Goal: Task Accomplishment & Management: Use online tool/utility

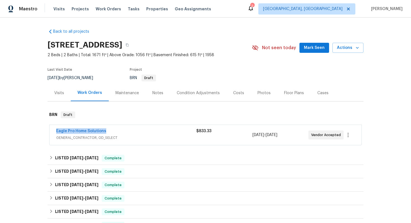
drag, startPoint x: 55, startPoint y: 130, endPoint x: 104, endPoint y: 134, distance: 49.3
click at [104, 134] on div "Eagle Pro Home Solutions GENERAL_CONTRACTOR, OD_SELECT $833.33 8/19/2025 - 8/20…" at bounding box center [205, 135] width 312 height 20
copy link "Eagle Pro Home Solutions"
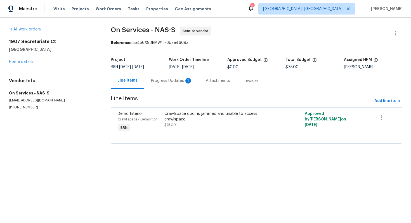
click at [164, 82] on div "Progress Updates 1" at bounding box center [171, 81] width 41 height 6
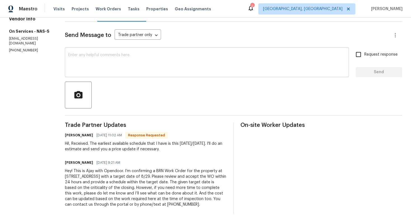
scroll to position [65, 0]
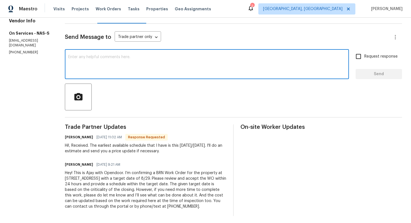
click at [136, 64] on textarea at bounding box center [206, 65] width 277 height 20
type textarea "P"
type textarea "Okay, please have the work scheduled and let me know."
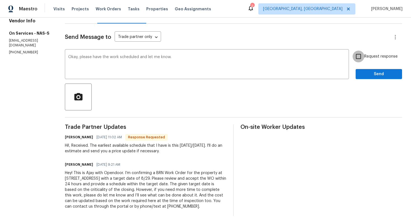
click at [358, 57] on input "Request response" at bounding box center [358, 57] width 12 height 12
checkbox input "true"
click at [375, 81] on div "Send Message to Trade partner only Trade partner only ​ Okay, please have the w…" at bounding box center [233, 120] width 337 height 192
click at [374, 76] on span "Send" at bounding box center [378, 74] width 37 height 7
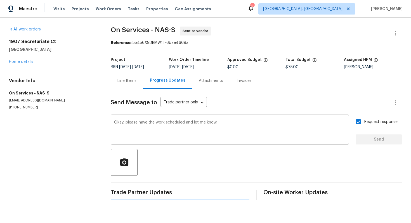
scroll to position [0, 0]
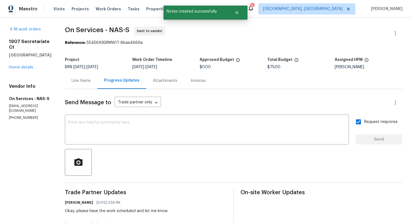
click at [76, 83] on div "Line Items" at bounding box center [81, 81] width 19 height 6
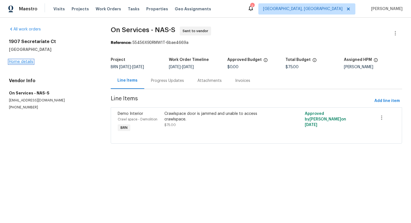
click at [29, 62] on link "Home details" at bounding box center [21, 62] width 24 height 4
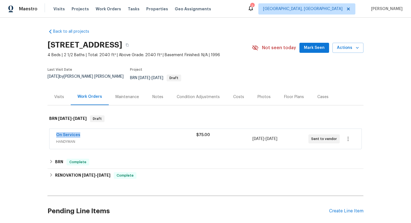
drag, startPoint x: 54, startPoint y: 131, endPoint x: 92, endPoint y: 130, distance: 38.8
click at [92, 130] on div "On Services HANDYMAN $75.00 8/28/2025 - 8/29/2025 Sent to vendor" at bounding box center [205, 139] width 312 height 20
copy link "On Services"
click at [74, 133] on link "On Services" at bounding box center [68, 135] width 24 height 4
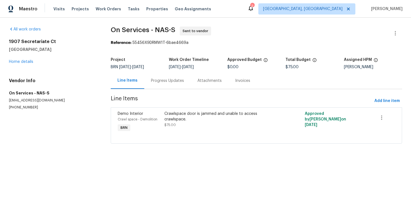
click at [155, 82] on div "Progress Updates" at bounding box center [167, 81] width 33 height 6
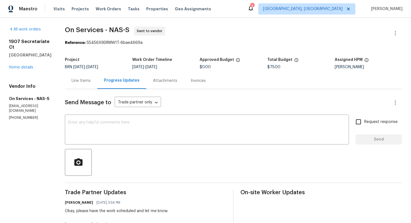
scroll to position [89, 0]
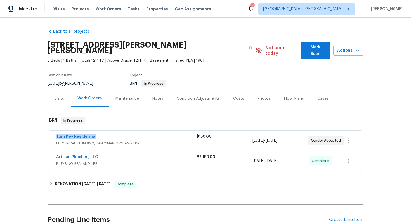
drag, startPoint x: 54, startPoint y: 131, endPoint x: 94, endPoint y: 131, distance: 40.2
click at [94, 131] on div "Turn Key Residential ELECTRICAL, PLUMBING, HANDYMAN, BRN_AND_LRR $150.00 8/28/2…" at bounding box center [205, 140] width 312 height 20
copy link "Turn Key Residential"
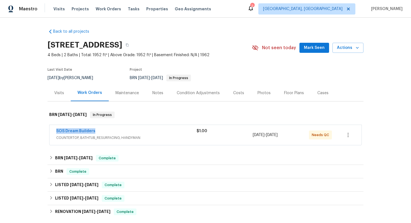
drag, startPoint x: 53, startPoint y: 131, endPoint x: 96, endPoint y: 132, distance: 42.2
click at [96, 132] on div "SOS Dream Builders COUNTERTOP, BATHTUB_RESURFACING, HANDYMAN $1.00 8/22/2025 - …" at bounding box center [205, 135] width 312 height 20
copy link "SOS Dream Builders"
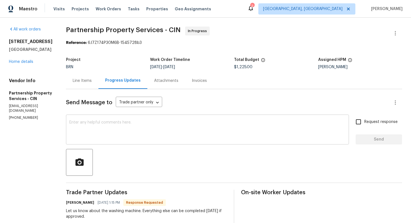
click at [136, 126] on textarea at bounding box center [207, 130] width 276 height 20
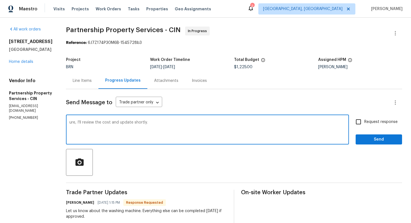
click at [97, 123] on textarea "ure, I'll review the cost and update shortly." at bounding box center [207, 130] width 276 height 20
type textarea "Sure, I'll review the cost and update shortly."
click at [368, 123] on span "Request response" at bounding box center [380, 122] width 33 height 6
click at [364, 123] on input "Request response" at bounding box center [358, 122] width 12 height 12
checkbox input "true"
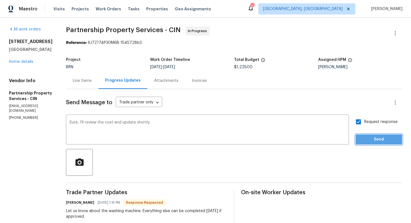
click at [372, 140] on span "Send" at bounding box center [378, 139] width 37 height 7
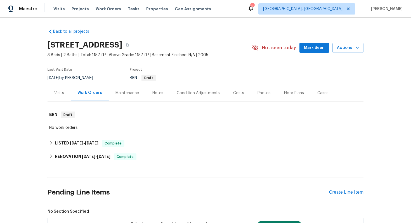
scroll to position [100, 0]
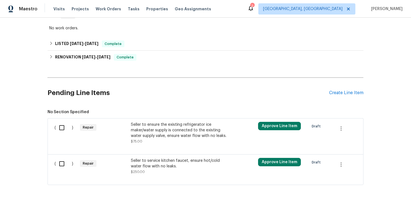
click at [178, 135] on div "Seller to ensure the existing refrigerator ice maker/water supply is connected …" at bounding box center [180, 130] width 98 height 17
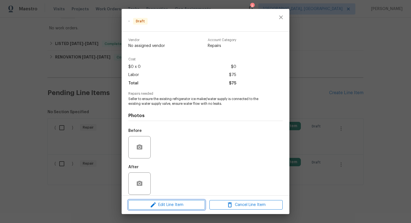
click at [162, 202] on span "Edit Line Item" at bounding box center [166, 204] width 73 height 7
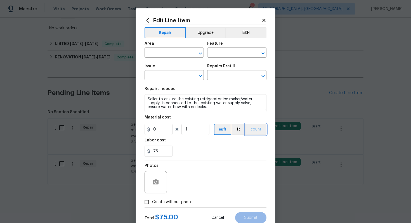
click at [250, 130] on button "count" at bounding box center [255, 129] width 21 height 11
click at [248, 29] on button "BRN" at bounding box center [245, 32] width 41 height 11
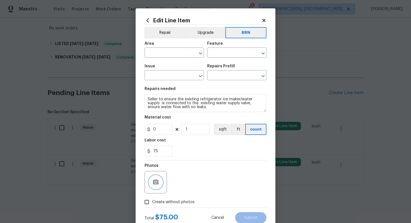
click at [158, 180] on icon "button" at bounding box center [155, 182] width 7 height 7
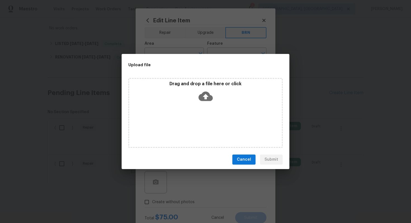
click at [204, 100] on icon at bounding box center [205, 96] width 14 height 9
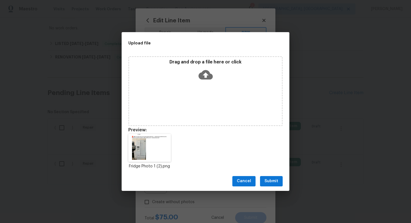
click at [278, 181] on button "Submit" at bounding box center [271, 181] width 23 height 10
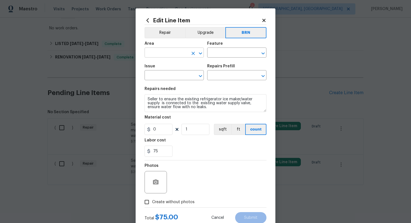
click at [167, 52] on input "text" at bounding box center [166, 53] width 44 height 9
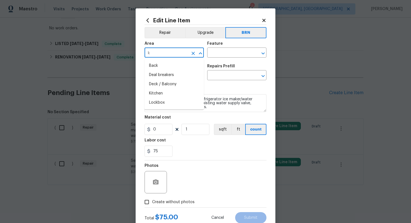
type input "ki"
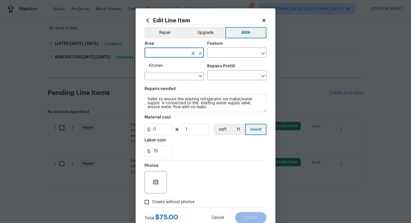
type input "t"
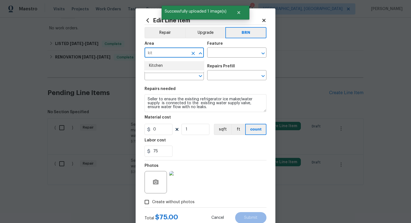
click at [164, 64] on li "Kitchen" at bounding box center [173, 65] width 59 height 9
type input "Kitchen"
click at [213, 51] on input "text" at bounding box center [229, 53] width 44 height 9
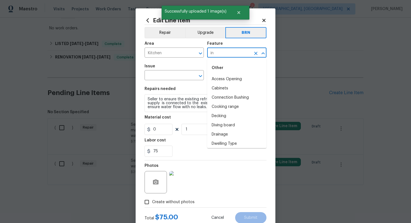
type input "i"
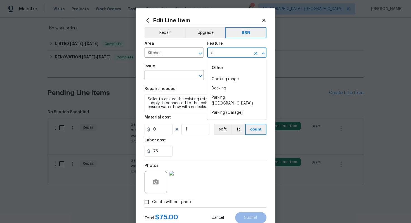
type input "k"
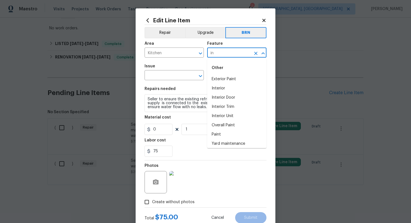
type input "i"
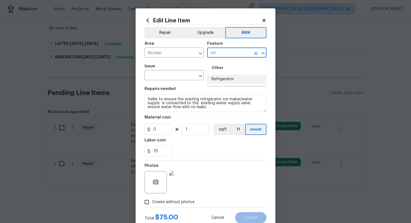
click at [227, 82] on li "Refrigerator" at bounding box center [236, 79] width 59 height 9
type input "Refrigerator"
click at [169, 75] on input "text" at bounding box center [166, 76] width 44 height 9
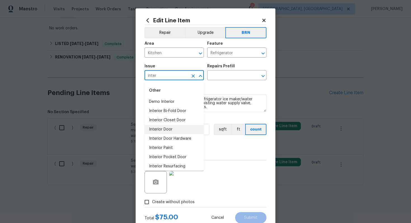
scroll to position [6, 0]
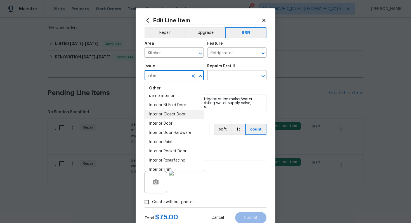
click at [174, 116] on li "Interior Closet Door" at bounding box center [173, 114] width 59 height 9
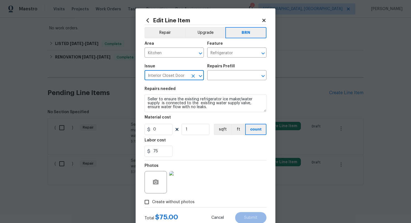
type input "Interior Closet Door"
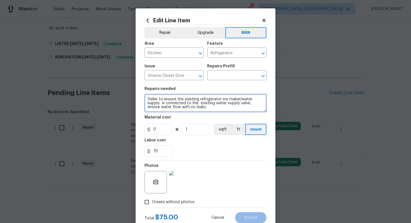
drag, startPoint x: 147, startPoint y: 99, endPoint x: 201, endPoint y: 109, distance: 54.8
click at [201, 109] on textarea "Seller to ensure the existing refrigerator ice maker/water supply is connected …" at bounding box center [205, 103] width 122 height 18
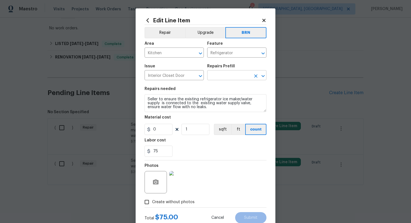
click at [231, 76] on input "text" at bounding box center [229, 76] width 44 height 9
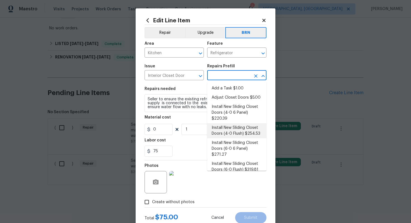
click at [232, 128] on li "Install New Sliding Closet Doors (4-0 Flush) $254.53" at bounding box center [236, 130] width 59 height 15
type input "Interior Door"
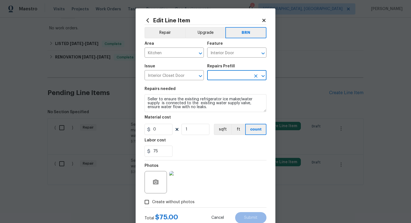
type input "Install New Sliding Closet Doors (4-0 Flush) $254.53"
type textarea "Remove the existing door (if present). Install a new 4-0 bi-fold flush panel in…"
type input "254.53"
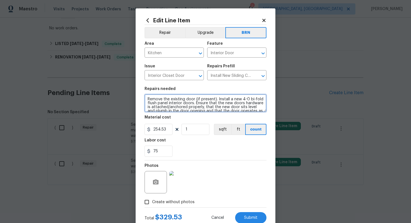
scroll to position [8, 0]
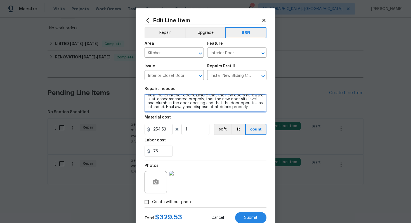
drag, startPoint x: 146, startPoint y: 99, endPoint x: 213, endPoint y: 111, distance: 68.3
click at [213, 111] on textarea "Remove the existing door (if present). Install a new 4-0 bi-fold flush panel in…" at bounding box center [205, 103] width 122 height 18
paste textarea "Seller to ensure the existing refrigerator ice maker/water supply is connected …"
type textarea "Seller to ensure the existing refrigerator ice maker/water supply is connected …"
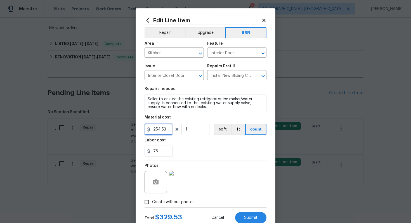
drag, startPoint x: 168, startPoint y: 128, endPoint x: 146, endPoint y: 128, distance: 21.5
click at [146, 128] on div "254.53" at bounding box center [158, 129] width 28 height 11
type input "0"
click at [206, 156] on div "75" at bounding box center [205, 151] width 122 height 11
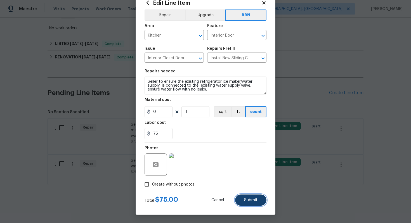
click at [257, 200] on span "Submit" at bounding box center [250, 200] width 13 height 4
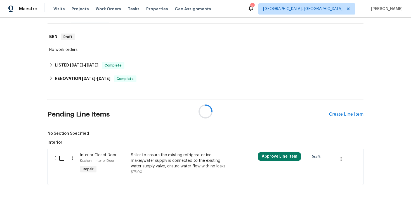
scroll to position [100, 0]
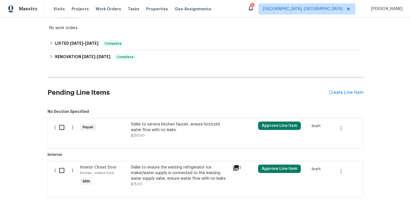
click at [159, 133] on div "Seller to service kitchen faucet, ensure hot/cold water flow with no leaks. $25…" at bounding box center [180, 130] width 98 height 17
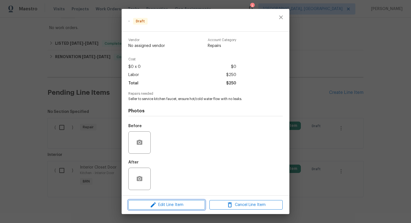
click at [174, 204] on span "Edit Line Item" at bounding box center [166, 204] width 73 height 7
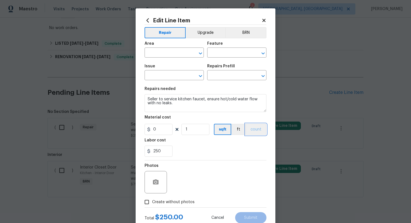
click at [255, 129] on button "count" at bounding box center [255, 129] width 21 height 11
click at [250, 29] on button "BRN" at bounding box center [245, 32] width 41 height 11
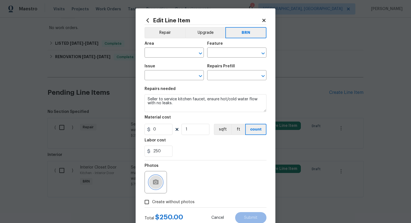
click at [159, 180] on button "button" at bounding box center [155, 181] width 13 height 13
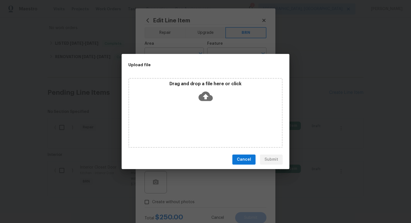
click at [209, 99] on icon at bounding box center [205, 96] width 14 height 9
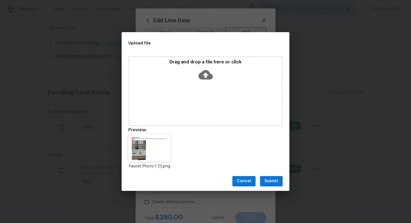
click at [270, 180] on span "Submit" at bounding box center [271, 181] width 14 height 7
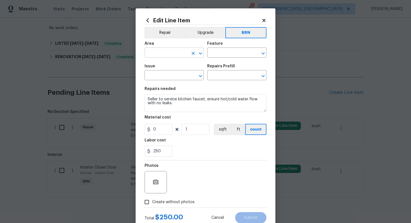
click at [170, 54] on input "text" at bounding box center [166, 53] width 44 height 9
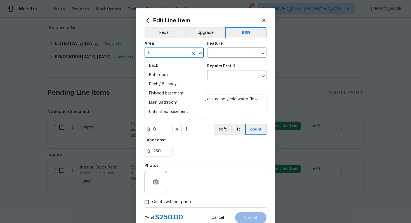
type input "bat"
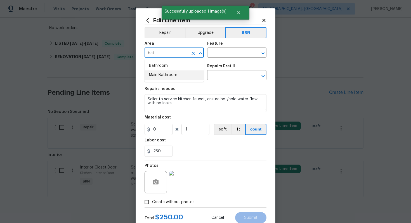
click at [171, 73] on li "Main Bathroom" at bounding box center [173, 74] width 59 height 9
type input "Main Bathroom"
click at [226, 54] on input "text" at bounding box center [229, 53] width 44 height 9
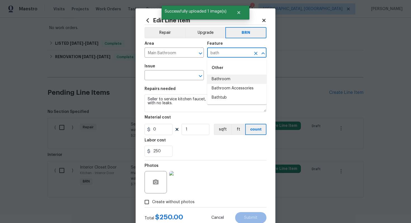
click at [229, 79] on li "Bathroom" at bounding box center [236, 79] width 59 height 9
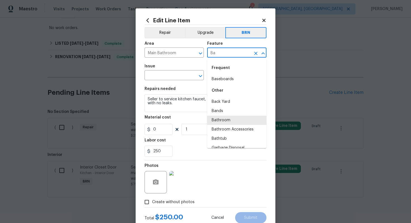
type input "B"
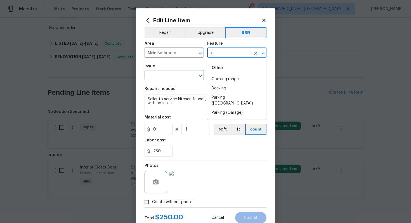
type input "k"
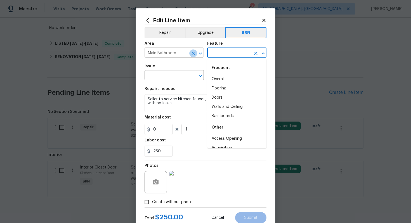
click at [194, 53] on icon "Clear" at bounding box center [193, 54] width 6 height 6
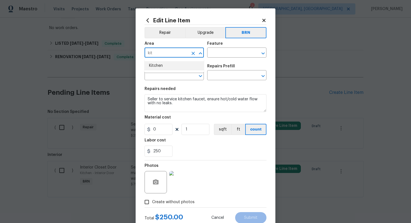
click at [180, 63] on li "Kitchen" at bounding box center [173, 65] width 59 height 9
type input "Kitchen"
click at [217, 53] on input "text" at bounding box center [229, 53] width 44 height 9
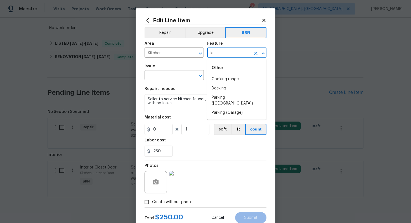
type input "k"
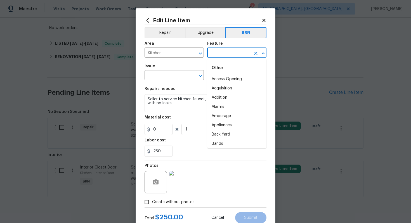
type input "g"
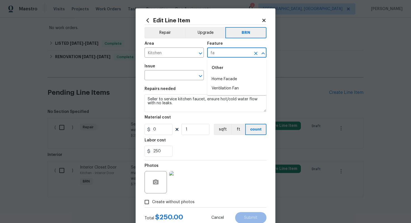
type input "f"
click at [217, 85] on li "Plumbing" at bounding box center [236, 88] width 59 height 9
type input "Plumbing"
click at [170, 75] on input "text" at bounding box center [166, 76] width 44 height 9
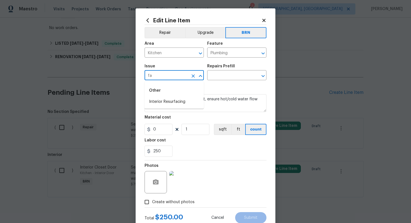
type input "f"
click at [168, 108] on li "General Plumbing" at bounding box center [173, 110] width 59 height 9
type input "General Plumbing"
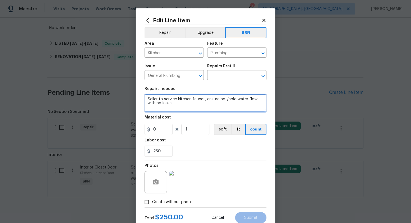
drag, startPoint x: 147, startPoint y: 99, endPoint x: 187, endPoint y: 110, distance: 41.6
click at [187, 110] on textarea "Seller to service kitchen faucet, ensure hot/cold water flow with no leaks." at bounding box center [205, 103] width 122 height 18
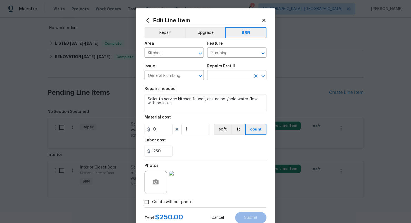
click at [223, 78] on input "text" at bounding box center [229, 76] width 44 height 9
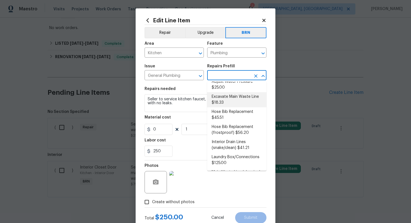
scroll to position [18, 0]
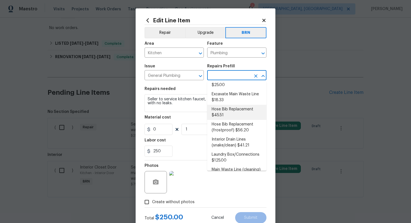
click at [231, 111] on li "Hose Bib Replacement $45.51" at bounding box center [236, 112] width 59 height 15
type input "Hose Bib Replacement $45.51"
type textarea "Remove the existing hose bib and replace it with a new hose bib. Ensure that th…"
type input "45.51"
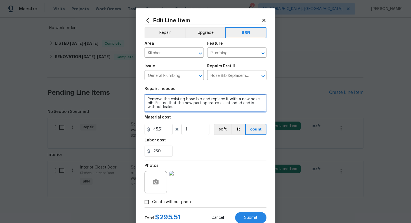
drag, startPoint x: 146, startPoint y: 100, endPoint x: 193, endPoint y: 121, distance: 51.1
click at [193, 121] on section "Repairs needed Remove the existing hose bib and replace it with a new hose bib.…" at bounding box center [205, 122] width 122 height 77
paste textarea "Seller to service kitchen faucet, ensure hot/cold water flow with no"
type textarea "Seller to service kitchen faucet, ensure hot/cold water flow with no leaks."
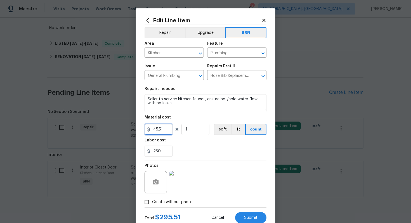
drag, startPoint x: 164, startPoint y: 130, endPoint x: 149, endPoint y: 132, distance: 14.9
click at [149, 131] on div "45.51" at bounding box center [158, 129] width 28 height 11
type input "0"
click at [223, 150] on div "250" at bounding box center [205, 151] width 122 height 11
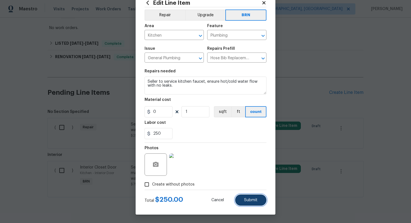
click at [244, 196] on button "Submit" at bounding box center [250, 199] width 31 height 11
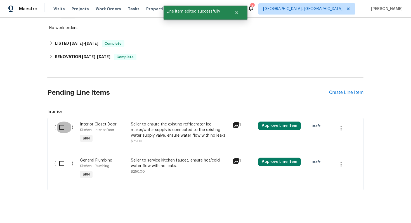
click at [63, 128] on input "checkbox" at bounding box center [64, 128] width 16 height 12
checkbox input "true"
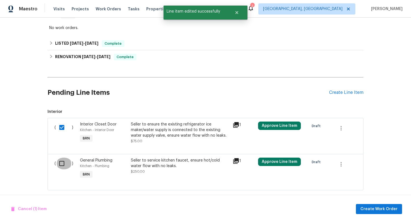
click at [62, 164] on input "checkbox" at bounding box center [64, 164] width 16 height 12
checkbox input "true"
click at [370, 204] on button "Create Work Order" at bounding box center [379, 209] width 46 height 10
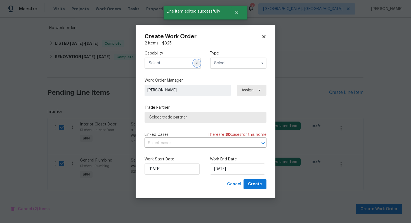
click at [197, 65] on icon "button" at bounding box center [196, 63] width 4 height 4
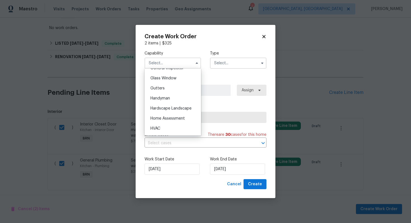
scroll to position [287, 0]
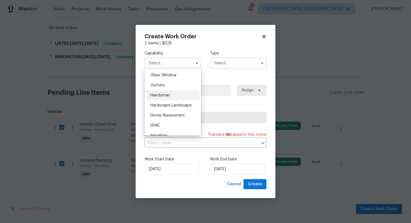
click at [177, 94] on div "Handyman" at bounding box center [173, 95] width 54 height 10
type input "Handyman"
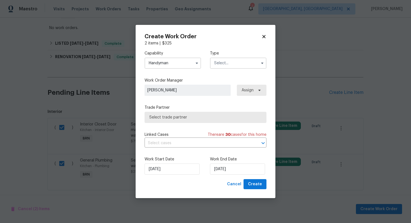
click at [227, 62] on input "text" at bounding box center [238, 63] width 56 height 11
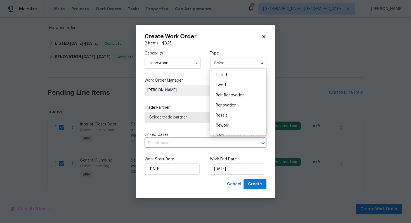
scroll to position [56, 0]
click at [228, 111] on div "Resale" at bounding box center [238, 109] width 54 height 10
type input "Resale"
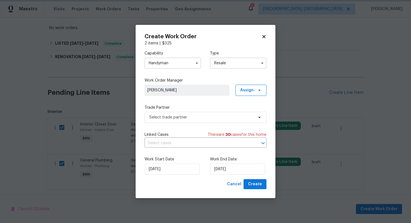
scroll to position [0, 0]
click at [192, 144] on input "text" at bounding box center [197, 143] width 106 height 9
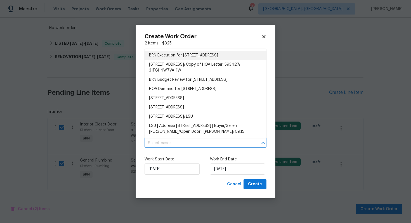
click at [189, 60] on li "BRN Execution for 2300 E Magma Rd Unit 74, San Tan Valley, AZ 85143" at bounding box center [205, 55] width 122 height 9
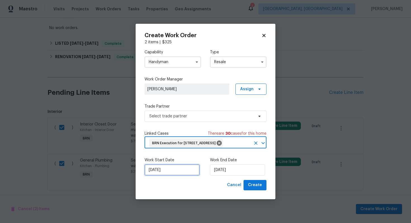
click at [156, 175] on input "[DATE]" at bounding box center [171, 169] width 55 height 11
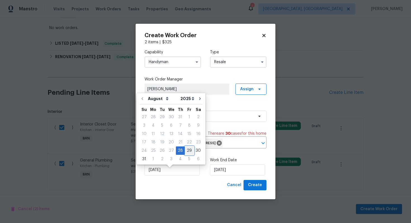
click at [187, 153] on div "29" at bounding box center [189, 151] width 9 height 8
type input "[DATE]"
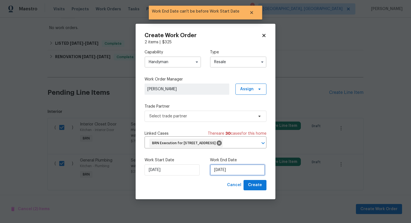
click at [220, 172] on input "[DATE]" at bounding box center [237, 169] width 55 height 11
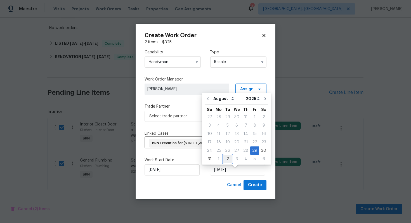
click at [225, 159] on div "2" at bounding box center [227, 159] width 9 height 8
type input "9/2/2025"
select select "8"
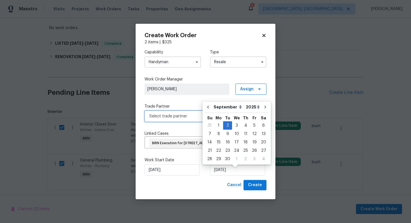
click at [185, 115] on span "Select trade partner" at bounding box center [205, 116] width 122 height 11
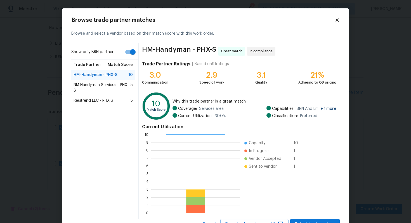
scroll to position [23, 0]
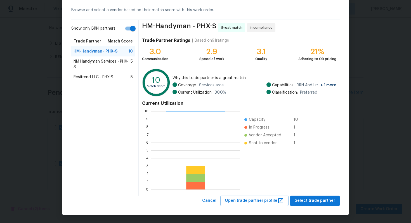
click at [110, 63] on span "NM Handyman Services - PHX-S" at bounding box center [101, 64] width 57 height 11
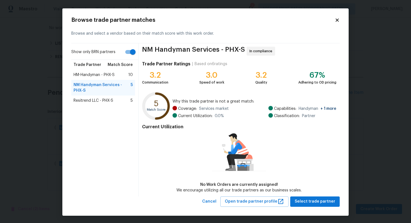
scroll to position [1, 0]
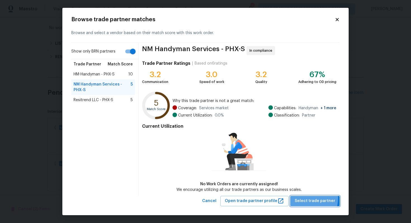
click at [303, 197] on span "Select trade partner" at bounding box center [314, 200] width 41 height 7
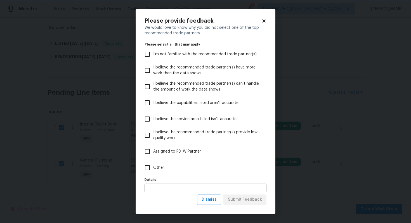
scroll to position [0, 0]
click at [215, 199] on span "Dismiss" at bounding box center [208, 199] width 15 height 7
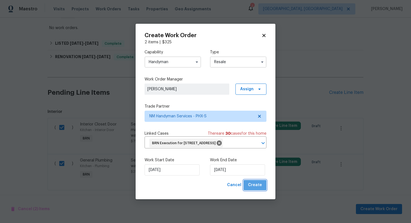
click at [258, 189] on span "Create" at bounding box center [255, 185] width 14 height 7
checkbox input "false"
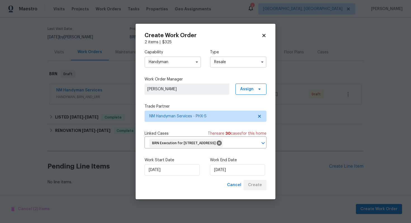
scroll to position [41, 0]
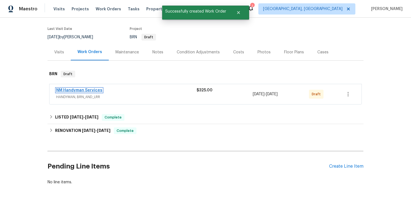
click at [89, 91] on link "NM Handyman Services" at bounding box center [79, 90] width 46 height 4
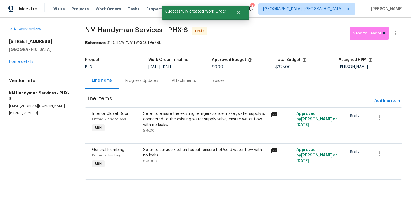
click at [137, 78] on div "Progress Updates" at bounding box center [141, 81] width 33 height 6
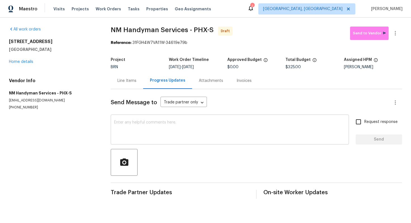
click at [227, 122] on textarea at bounding box center [229, 130] width 231 height 20
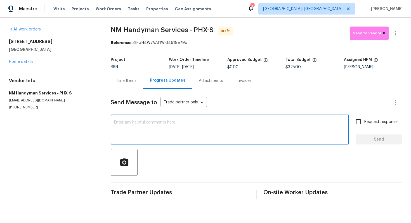
paste textarea "Hey! This is Ajay with Opendoor. I’m confirming a BRN Work Order for the proper…"
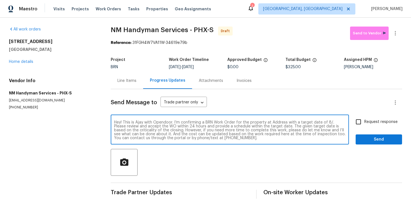
click at [276, 122] on textarea "Hey! This is Ajay with Opendoor. I’m confirming a BRN Work Order for the proper…" at bounding box center [229, 130] width 231 height 20
paste textarea "2300 E Magma Rd Unit 74, San Tan Valley, AZ 85143"
click at [184, 126] on textarea "Hey! This is Ajay with Opendoor. I’m confirming a BRN Work Order for the proper…" at bounding box center [229, 130] width 231 height 20
type textarea "Hey! This is Ajay with Opendoor. I’m confirming a BRN Work Order for the proper…"
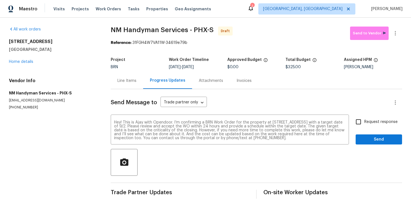
click at [373, 122] on span "Request response" at bounding box center [380, 122] width 33 height 6
click at [364, 122] on input "Request response" at bounding box center [358, 122] width 12 height 12
checkbox input "true"
click at [375, 141] on span "Send" at bounding box center [378, 139] width 37 height 7
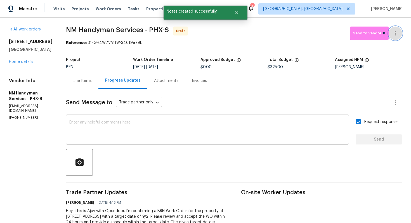
click at [394, 39] on button "button" at bounding box center [394, 33] width 13 height 13
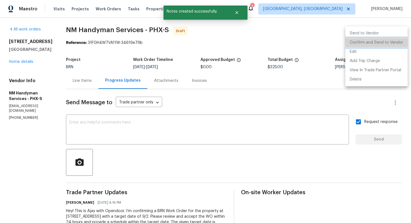
click at [392, 45] on li "Confirm and Send to Vendor" at bounding box center [376, 42] width 62 height 9
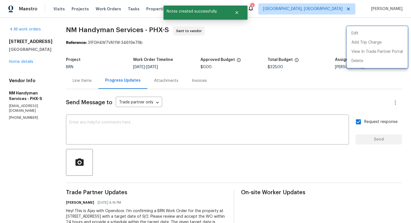
click at [326, 92] on div at bounding box center [205, 111] width 411 height 223
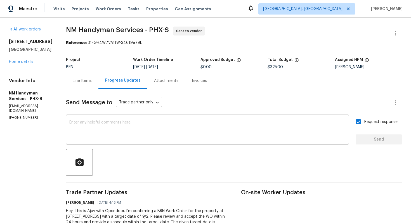
click at [82, 83] on div "Line Items" at bounding box center [82, 81] width 19 height 6
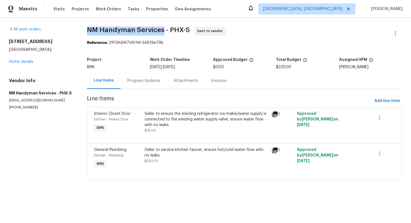
drag, startPoint x: 86, startPoint y: 30, endPoint x: 164, endPoint y: 30, distance: 78.2
click at [164, 30] on div "All work orders 2300 E Magma Rd Unit 74 San Tan Valley, AZ 85143 Home details V…" at bounding box center [205, 107] width 411 height 178
copy span "NM Handyman Services"
click at [139, 51] on section "NM Handyman Services - PHX-S Sent to vendor Reference: 31FGH4W7VA11W-34619e79b …" at bounding box center [244, 107] width 315 height 160
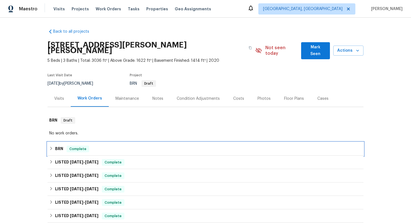
click at [66, 146] on div "Complete" at bounding box center [77, 149] width 23 height 7
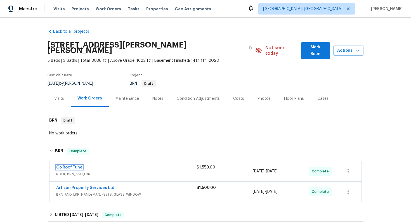
click at [69, 165] on link "Go Roof Tune" at bounding box center [69, 167] width 26 height 4
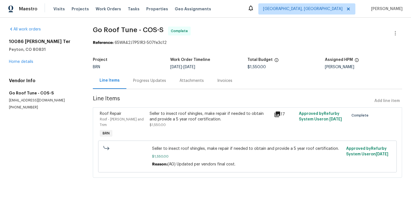
click at [153, 81] on div "Progress Updates" at bounding box center [149, 81] width 33 height 6
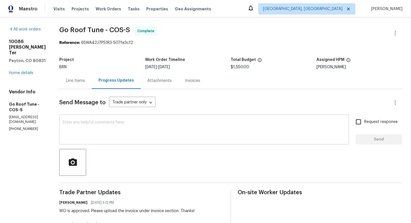
click at [161, 125] on textarea at bounding box center [204, 130] width 283 height 20
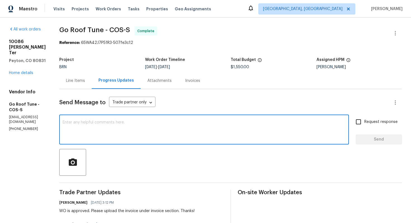
paste textarea "I shared vendor's invoice with them. They are asking for more paperwork from th…"
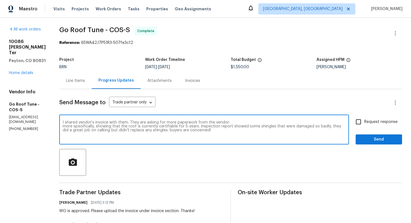
drag, startPoint x: 153, startPoint y: 123, endPoint x: 77, endPoint y: 123, distance: 75.7
click at [77, 123] on textarea "I shared vendor's invoice with them. They are asking for more paperwork from th…" at bounding box center [204, 130] width 283 height 20
click at [182, 124] on textarea "Buyers are asking for more paperwork from the vendor: more specifically, showin…" at bounding box center [204, 130] width 283 height 20
click at [77, 128] on textarea "Buyers are asking for more paperwork from the vendor more specifically, showing…" at bounding box center [204, 130] width 283 height 20
drag, startPoint x: 174, startPoint y: 127, endPoint x: 329, endPoint y: 130, distance: 155.0
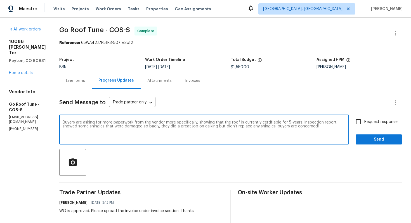
click at [329, 130] on textarea "Buyers are asking for more paperwork from the vendor more specifically, showing…" at bounding box center [204, 130] width 283 height 20
click at [316, 123] on textarea "Buyers are asking for more paperwork from the vendor more specifically, showing…" at bounding box center [204, 130] width 283 height 20
click at [177, 130] on textarea "Buyers are asking for more paperwork from the vendor more specifically, showing…" at bounding box center [204, 130] width 283 height 20
type textarea "Buyers are asking for more paperwork from the vendor more specifically, showing…"
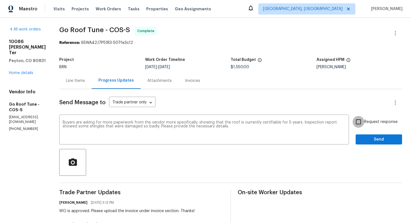
click at [361, 124] on input "Request response" at bounding box center [358, 122] width 12 height 12
checkbox input "true"
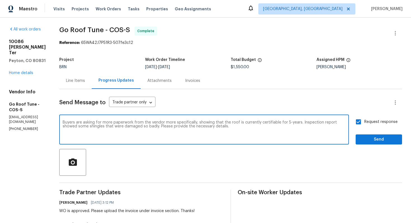
click at [249, 127] on textarea "Buyers are asking for more paperwork from the vendor more specifically, showing…" at bounding box center [204, 130] width 283 height 20
type textarea "Buyers are asking for more paperwork from the vendor more specifically, showing…"
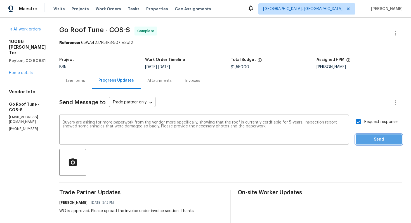
click at [373, 134] on button "Send" at bounding box center [378, 139] width 46 height 10
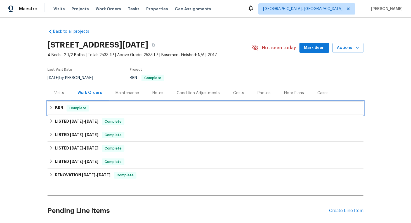
click at [109, 110] on div "BRN Complete" at bounding box center [205, 108] width 312 height 7
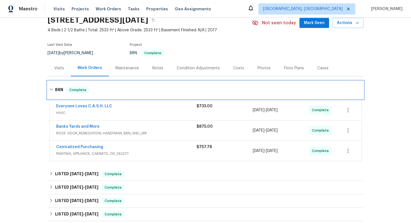
scroll to position [26, 0]
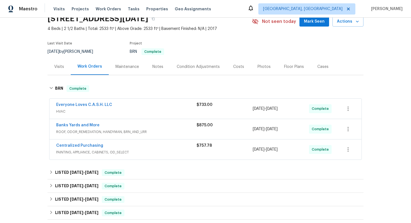
click at [131, 123] on div "Banks Yards and More" at bounding box center [126, 125] width 140 height 7
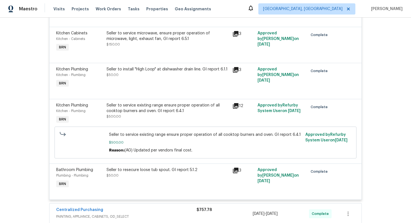
scroll to position [209, 0]
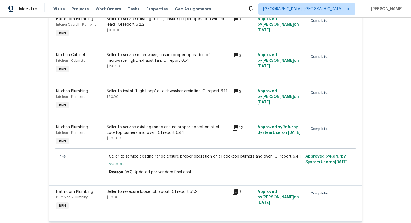
click at [163, 73] on div "Seller to service microwave, ensure proper operation of microwave, light, exhau…" at bounding box center [168, 64] width 126 height 26
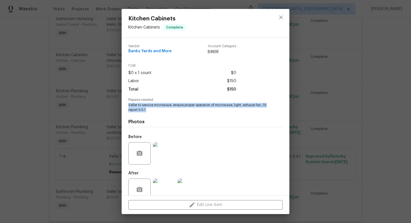
drag, startPoint x: 128, startPoint y: 105, endPoint x: 161, endPoint y: 112, distance: 33.4
click at [161, 112] on div "Vendor Banks Yards and More Account Category BINSR Cost $0 x 1 count $0 Labor $…" at bounding box center [205, 122] width 154 height 164
copy span "Seller to service microwave, ensure proper operation of microwave, light, exhau…"
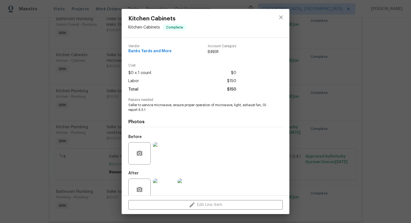
click at [320, 126] on div "Kitchen Cabinets Kitchen - Cabinets Complete Vendor Banks Yards and More Accoun…" at bounding box center [205, 111] width 411 height 223
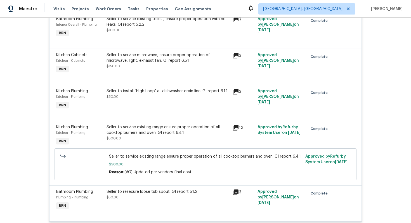
scroll to position [391, 0]
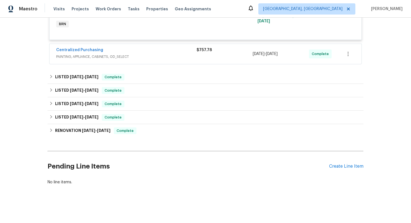
click at [339, 163] on div "Pending Line Items Create Line Item" at bounding box center [205, 166] width 316 height 26
click at [339, 165] on div "Create Line Item" at bounding box center [346, 166] width 34 height 5
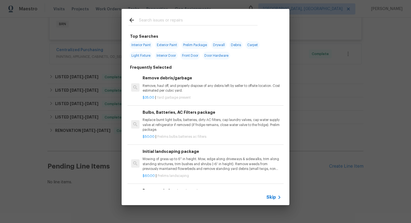
click at [274, 198] on span "Skip" at bounding box center [270, 197] width 9 height 6
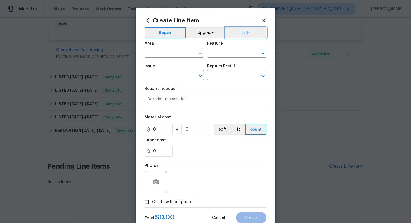
click at [245, 36] on button "BRN" at bounding box center [245, 32] width 41 height 11
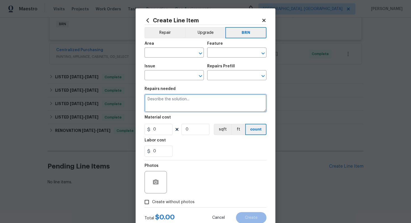
click at [203, 104] on textarea at bounding box center [205, 103] width 122 height 18
paste textarea "Seller to service microwave, ensure proper operation of microwave, light, exhau…"
click at [146, 101] on textarea "Seller to service microwave, ensure proper operation of microwave, light, exhau…" at bounding box center [205, 103] width 122 height 18
type textarea "Rework - Seller to service microwave, ensure proper operation of microwave, lig…"
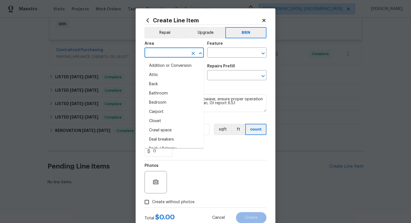
click at [177, 53] on input "text" at bounding box center [166, 53] width 44 height 9
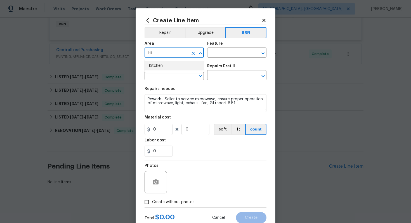
click at [172, 64] on li "Kitchen" at bounding box center [173, 65] width 59 height 9
type input "Kitchen"
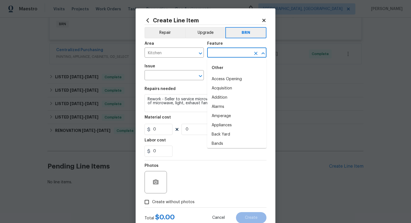
click at [216, 53] on input "text" at bounding box center [229, 53] width 44 height 9
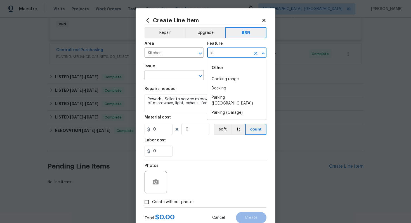
type input "k"
click at [223, 76] on li "Microwave" at bounding box center [236, 79] width 59 height 9
type input "Microwave"
click at [173, 78] on input "text" at bounding box center [166, 76] width 44 height 9
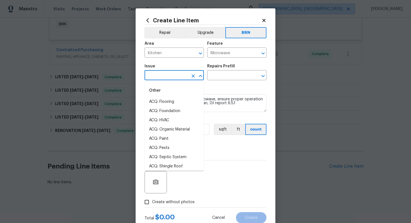
type input "l"
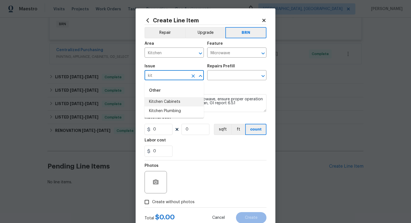
click at [172, 104] on li "Kitchen Cabinets" at bounding box center [173, 101] width 59 height 9
type input "Kitchen Cabinets"
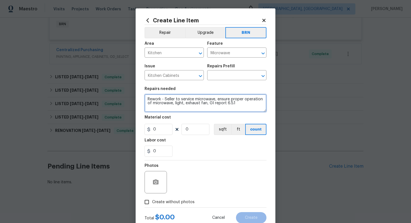
drag, startPoint x: 146, startPoint y: 100, endPoint x: 239, endPoint y: 109, distance: 94.0
click at [239, 109] on textarea "Rework - Seller to service microwave, ensure proper operation of microwave, lig…" at bounding box center [205, 103] width 122 height 18
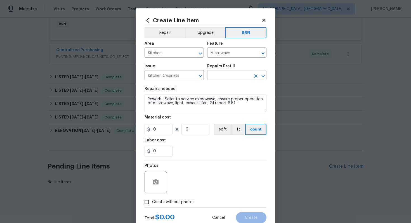
click at [241, 80] on input "text" at bounding box center [229, 76] width 44 height 9
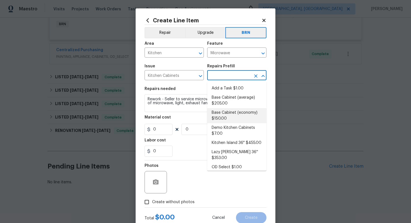
click at [234, 112] on li "Base Cabinet (economy) $150.00" at bounding box center [236, 115] width 59 height 15
type input "Cabinets"
type input "Base Cabinet (economy) $150.00"
type textarea "Remove the existing kitchen base cabinets (if present) and install a new kitche…"
type input "150"
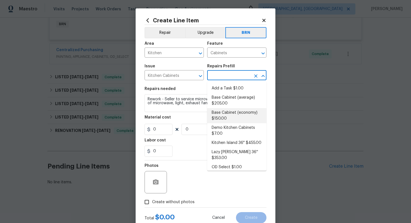
type input "1"
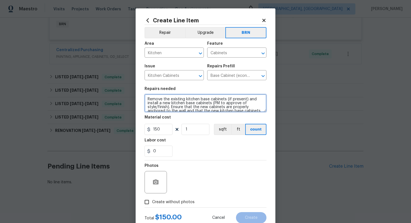
scroll to position [12, 0]
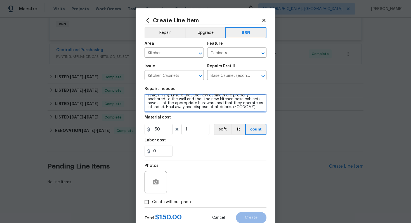
drag, startPoint x: 147, startPoint y: 99, endPoint x: 194, endPoint y: 123, distance: 53.0
click at [194, 123] on section "Repairs needed Remove the existing kitchen base cabinets (if present) and insta…" at bounding box center [205, 122] width 122 height 77
paste textarea "work - Seller to service microwave, ensure proper operation of microwave, light…"
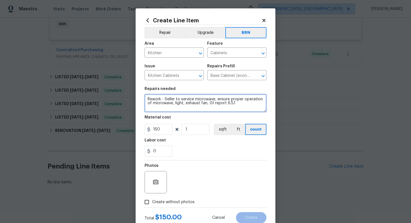
scroll to position [0, 0]
type textarea "Rework - Seller to service microwave, ensure proper operation of microwave, lig…"
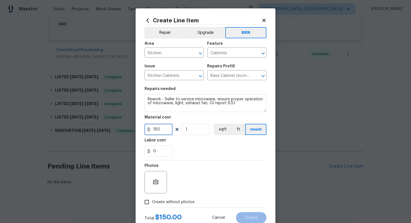
click at [163, 130] on input "150" at bounding box center [158, 129] width 28 height 11
type input "1"
click at [207, 179] on div "Photos" at bounding box center [205, 178] width 122 height 36
click at [161, 183] on button "button" at bounding box center [155, 181] width 13 height 13
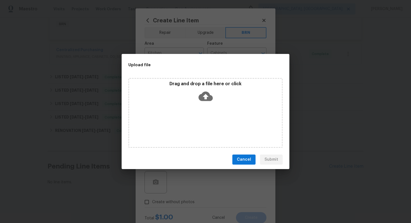
click at [206, 99] on icon at bounding box center [205, 96] width 14 height 9
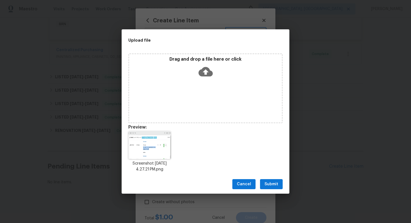
click at [270, 185] on span "Submit" at bounding box center [271, 184] width 14 height 7
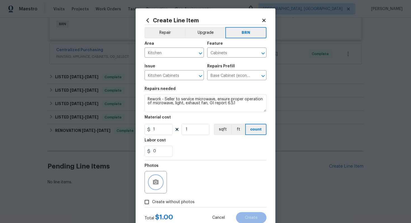
scroll to position [18, 0]
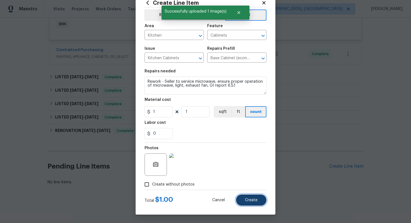
click at [251, 197] on button "Create" at bounding box center [251, 199] width 30 height 11
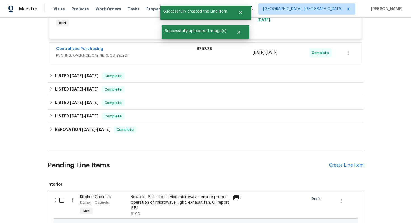
scroll to position [461, 0]
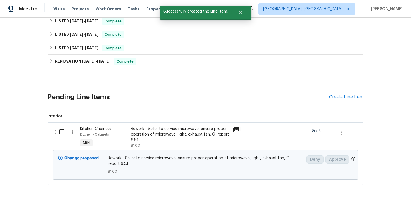
click at [61, 135] on input "checkbox" at bounding box center [64, 132] width 16 height 12
checkbox input "true"
click at [372, 208] on span "Create Work Order" at bounding box center [378, 209] width 37 height 7
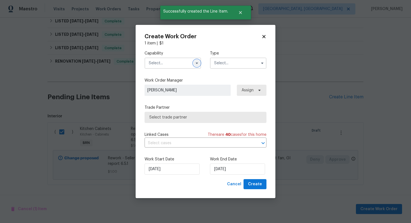
click at [196, 60] on button "button" at bounding box center [196, 63] width 7 height 7
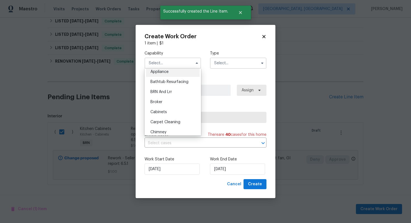
scroll to position [14, 0]
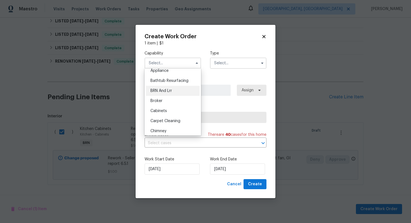
click at [181, 93] on div "BRN And Lrr" at bounding box center [173, 91] width 54 height 10
type input "BRN And Lrr"
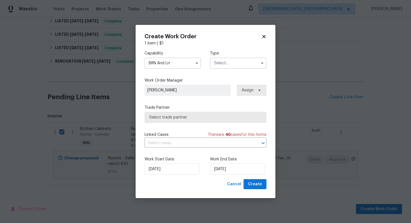
click at [220, 66] on input "text" at bounding box center [238, 63] width 56 height 11
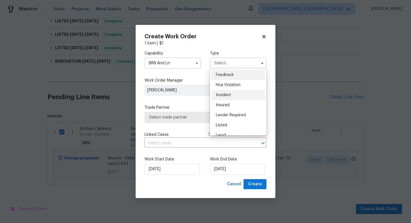
scroll to position [56, 0]
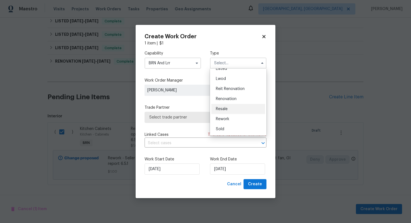
click at [228, 108] on div "Resale" at bounding box center [238, 109] width 54 height 10
type input "Resale"
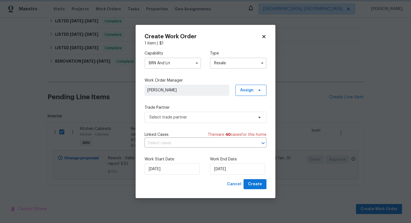
scroll to position [0, 0]
click at [189, 141] on input "text" at bounding box center [197, 143] width 106 height 9
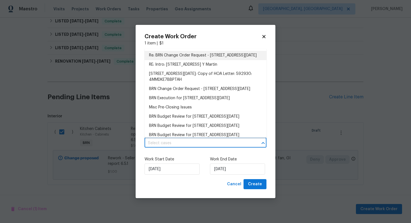
click at [193, 56] on li "Re: BRN Change Order Request - [STREET_ADDRESS][DATE]" at bounding box center [205, 55] width 122 height 9
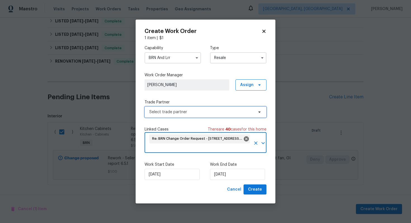
click at [187, 112] on span "Select trade partner" at bounding box center [201, 112] width 104 height 6
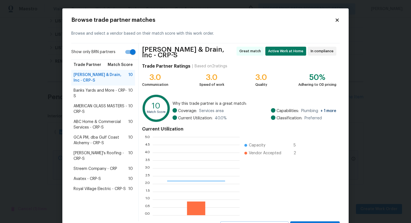
scroll to position [78, 87]
click at [119, 89] on span "Banks Yards and More - CRP-S" at bounding box center [100, 93] width 55 height 11
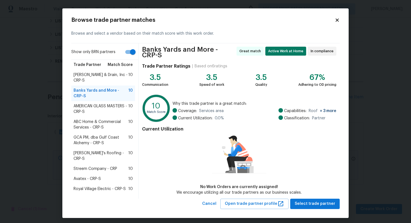
scroll to position [1, 0]
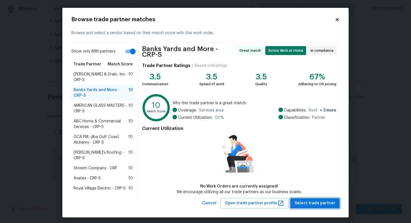
click at [321, 202] on span "Select trade partner" at bounding box center [314, 203] width 41 height 7
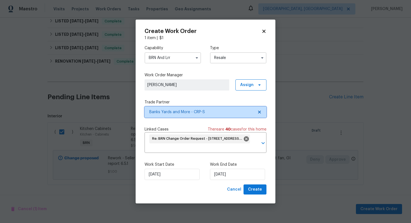
scroll to position [0, 0]
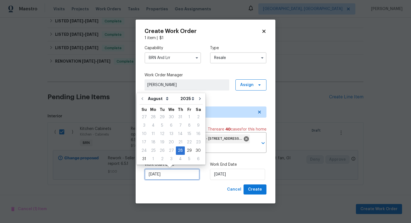
click at [163, 174] on input "[DATE]" at bounding box center [171, 174] width 55 height 11
click at [185, 152] on div "29" at bounding box center [189, 151] width 9 height 8
type input "[DATE]"
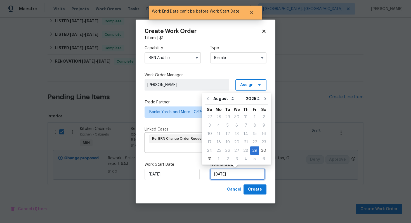
click at [215, 173] on input "[DATE]" at bounding box center [237, 174] width 55 height 11
click at [252, 151] on div "29" at bounding box center [254, 151] width 9 height 8
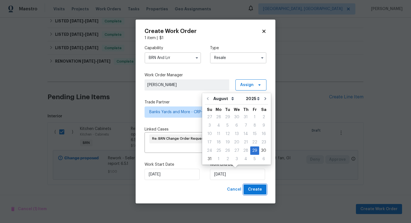
click at [257, 191] on span "Create" at bounding box center [255, 189] width 14 height 7
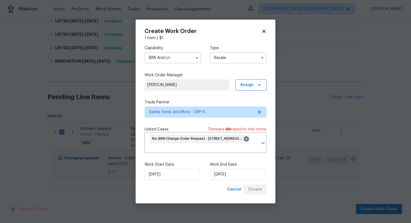
checkbox input "false"
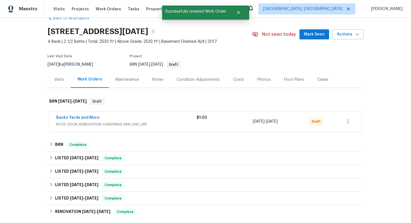
scroll to position [4, 0]
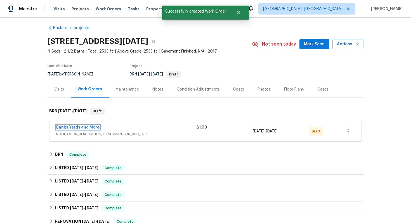
click at [79, 126] on link "Banks Yards and More" at bounding box center [77, 127] width 43 height 4
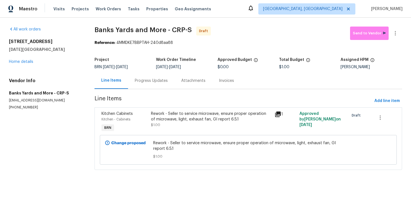
click at [154, 82] on div "Progress Updates" at bounding box center [151, 81] width 33 height 6
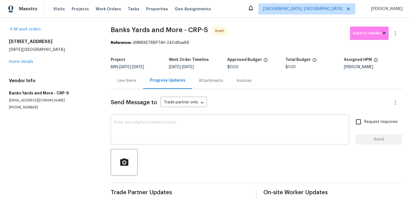
click at [174, 139] on textarea at bounding box center [229, 130] width 231 height 20
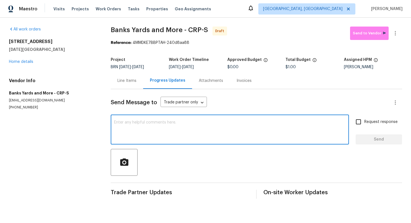
paste textarea "BA is at the home and the light to the microwave is flickering. Can we take a l…"
drag, startPoint x: 122, startPoint y: 123, endPoint x: 113, endPoint y: 123, distance: 9.8
click at [113, 123] on div "BA is at the home and the light to the microwave is flickering. Can we take a l…" at bounding box center [230, 130] width 238 height 28
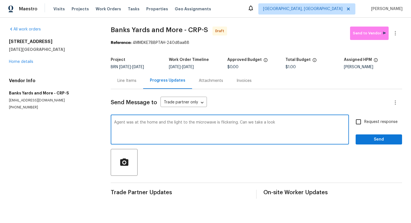
drag, startPoint x: 246, startPoint y: 123, endPoint x: 279, endPoint y: 123, distance: 33.5
click at [279, 123] on textarea "Agent was at the home and the light to the microwave is flickering. Can we take…" at bounding box center [229, 130] width 231 height 20
type textarea "Agent was at the home and the light to the microwave is flickering. Can you ple…"
click at [392, 122] on span "Request response" at bounding box center [380, 122] width 33 height 6
click at [364, 122] on input "Request response" at bounding box center [358, 122] width 12 height 12
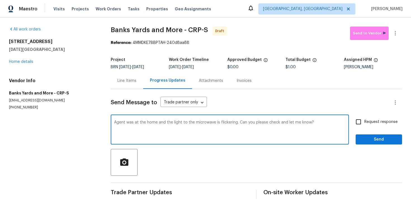
checkbox input "true"
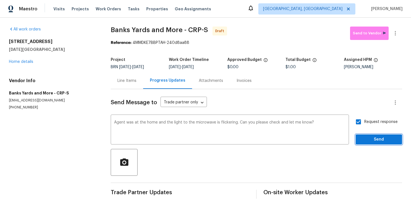
click at [385, 140] on span "Send" at bounding box center [378, 139] width 37 height 7
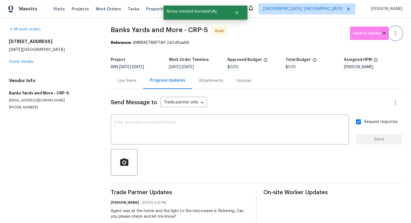
click at [397, 36] on icon "button" at bounding box center [395, 33] width 7 height 7
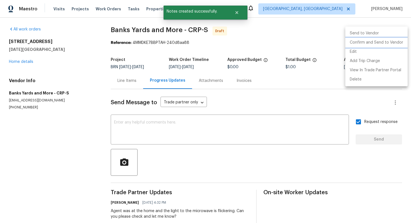
click at [388, 46] on li "Confirm and Send to Vendor" at bounding box center [376, 42] width 62 height 9
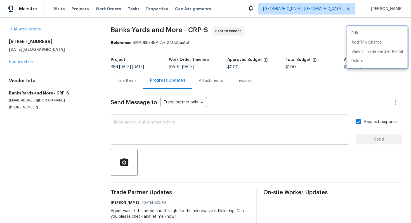
drag, startPoint x: 109, startPoint y: 29, endPoint x: 161, endPoint y: 31, distance: 51.7
click at [161, 31] on div at bounding box center [205, 111] width 411 height 223
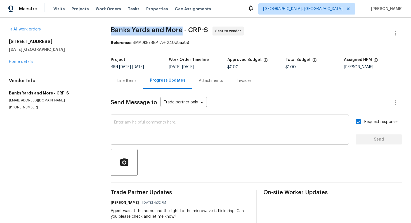
drag, startPoint x: 111, startPoint y: 30, endPoint x: 181, endPoint y: 28, distance: 70.4
click at [181, 28] on span "Banks Yards and More - CRP-S" at bounding box center [159, 30] width 97 height 7
copy span "Banks Yards and More"
